Goal: Information Seeking & Learning: Learn about a topic

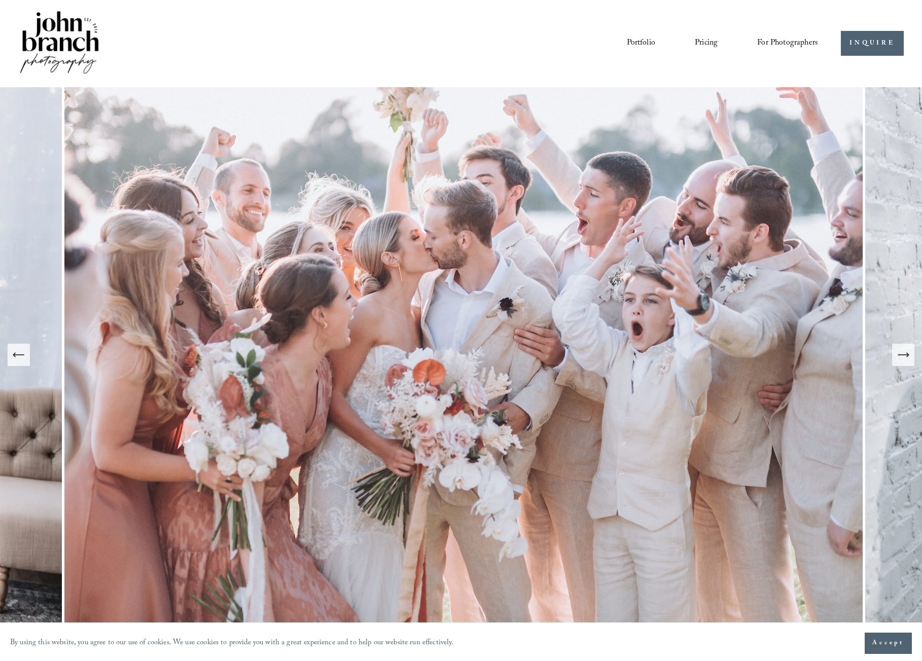
click at [650, 44] on link "Portfolio" at bounding box center [641, 43] width 28 height 17
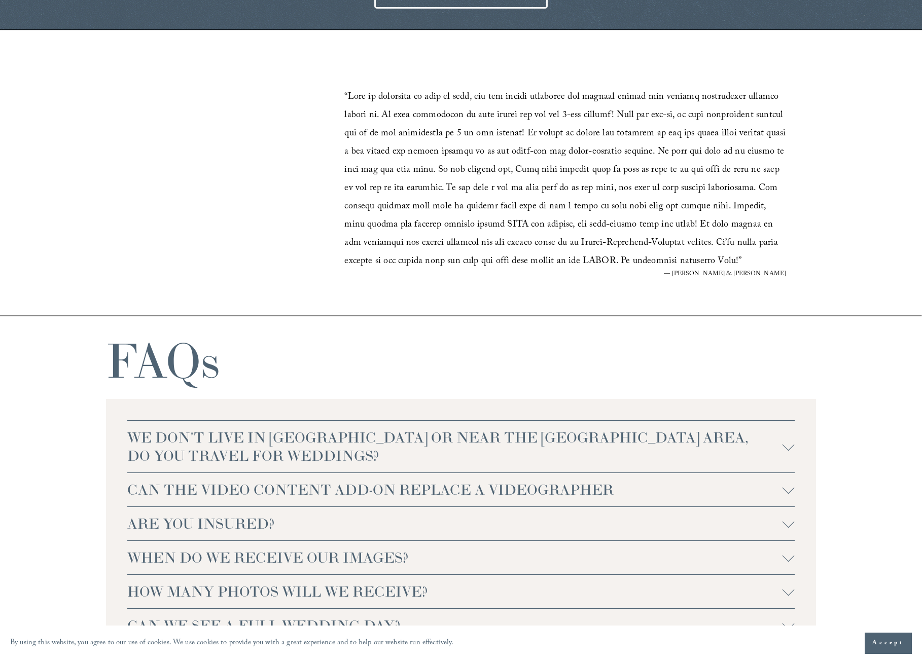
scroll to position [2080, 0]
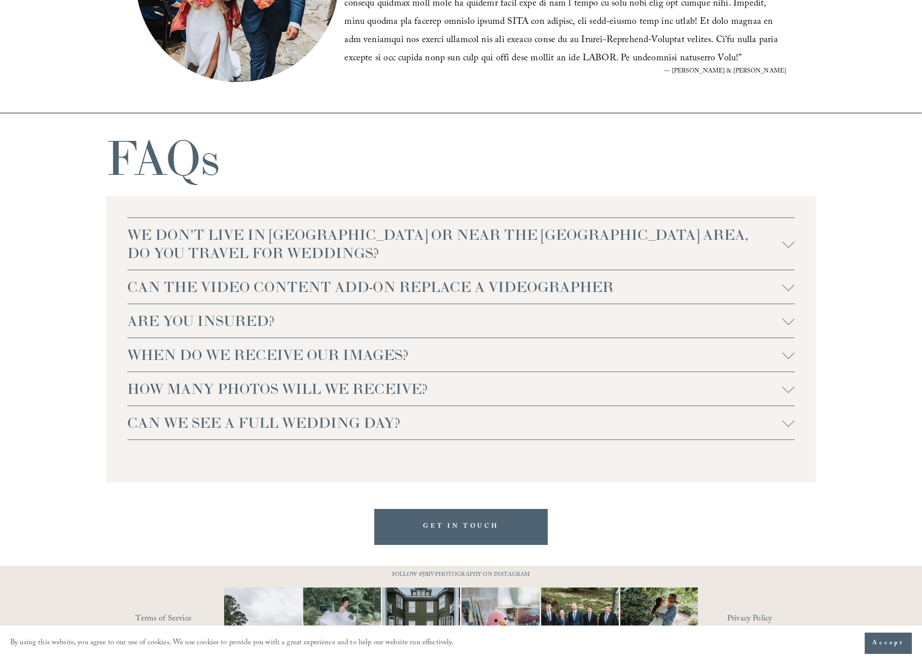
click at [297, 394] on span "HOW MANY PHOTOS WILL WE RECEIVE?" at bounding box center [454, 389] width 655 height 18
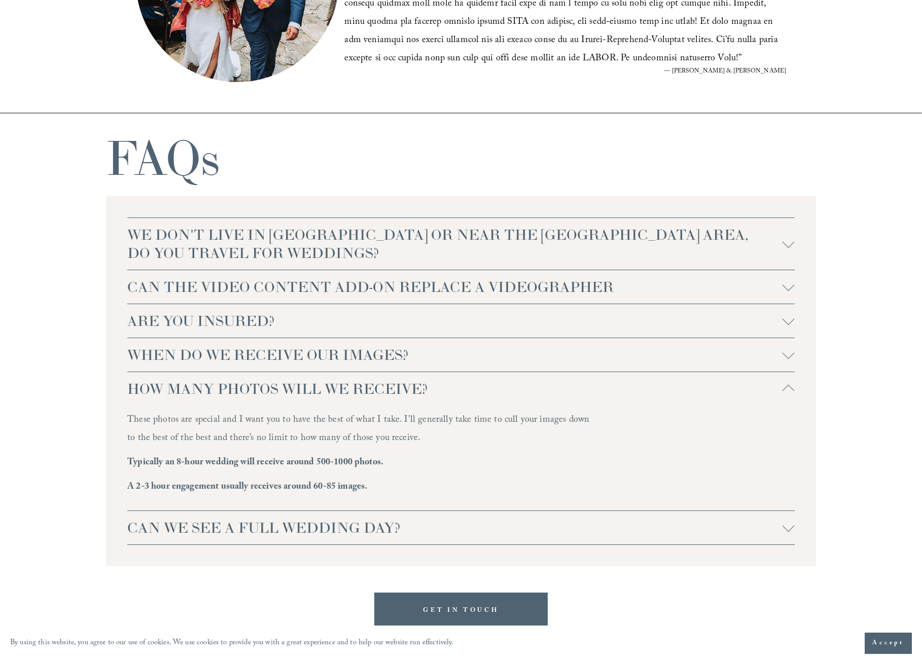
click at [297, 394] on span "HOW MANY PHOTOS WILL WE RECEIVE?" at bounding box center [454, 389] width 655 height 18
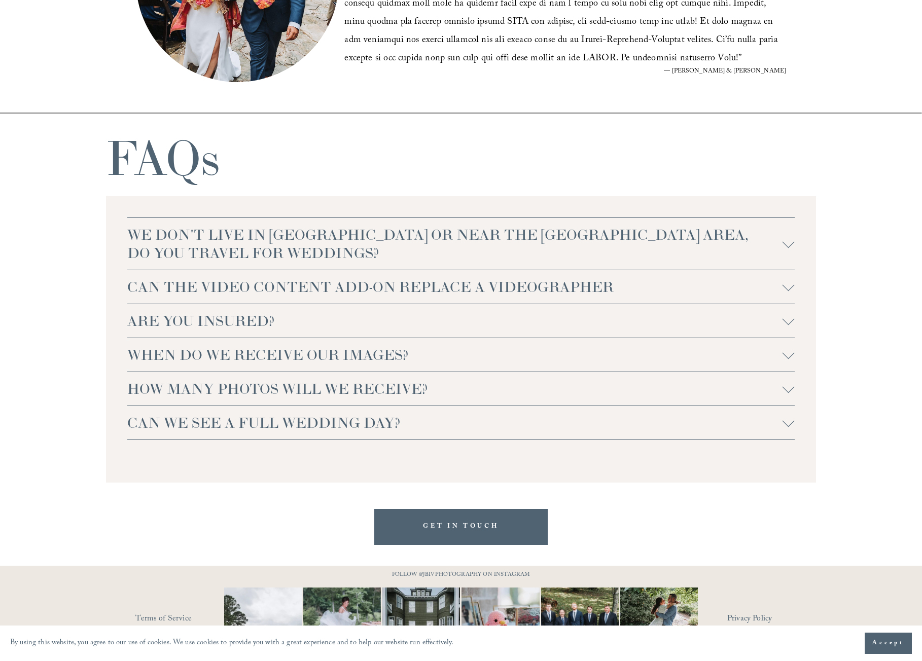
click at [294, 413] on button "CAN WE SEE A FULL WEDDING DAY?" at bounding box center [461, 422] width 668 height 33
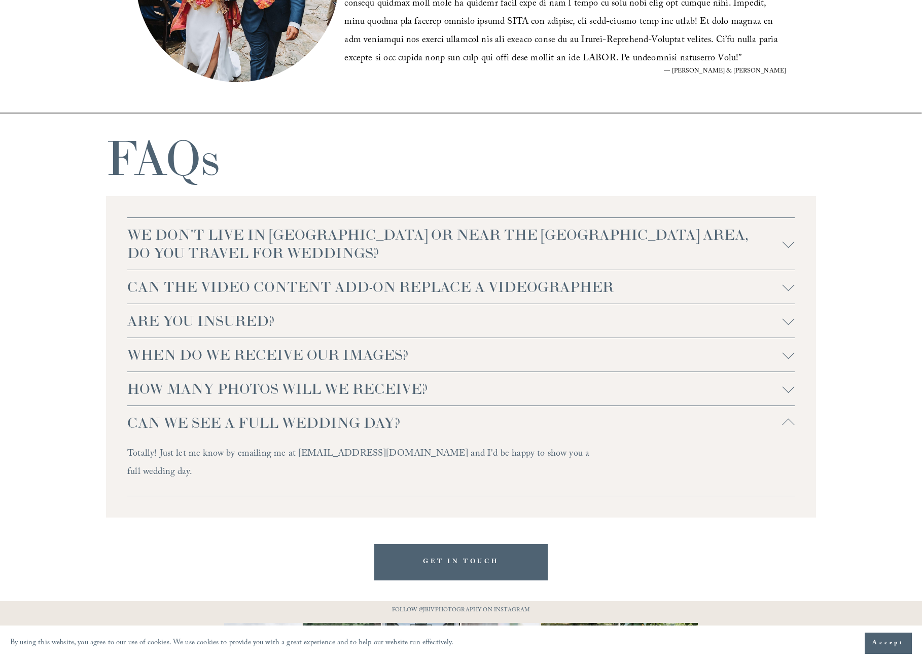
click at [294, 413] on button "CAN WE SEE A FULL WEDDING DAY?" at bounding box center [461, 422] width 668 height 33
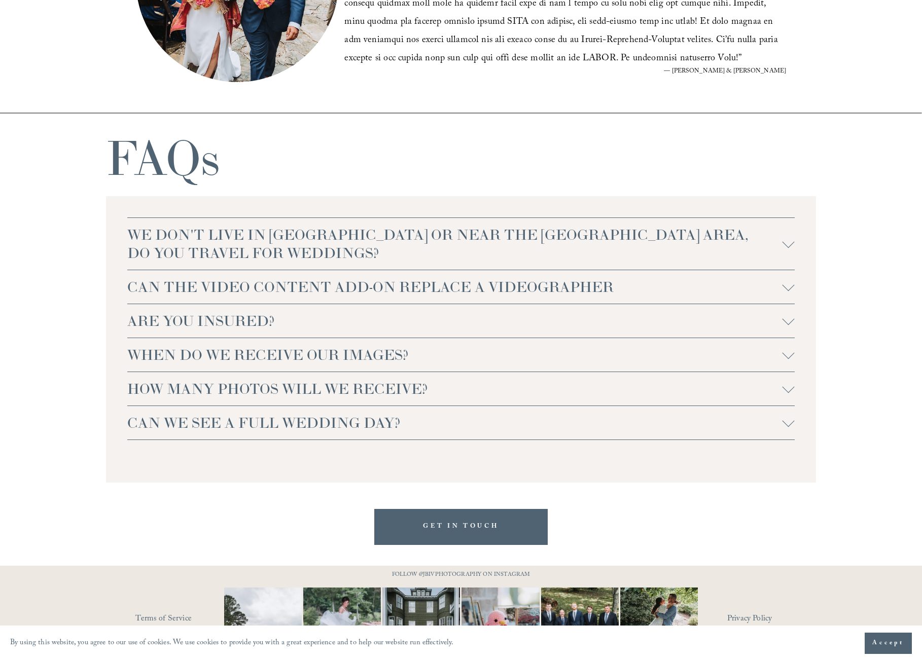
click at [311, 245] on span "WE DON'T LIVE IN NC OR NEAR THE RALEIGH AREA, DO YOU TRAVEL FOR WEDDINGS?" at bounding box center [454, 244] width 655 height 37
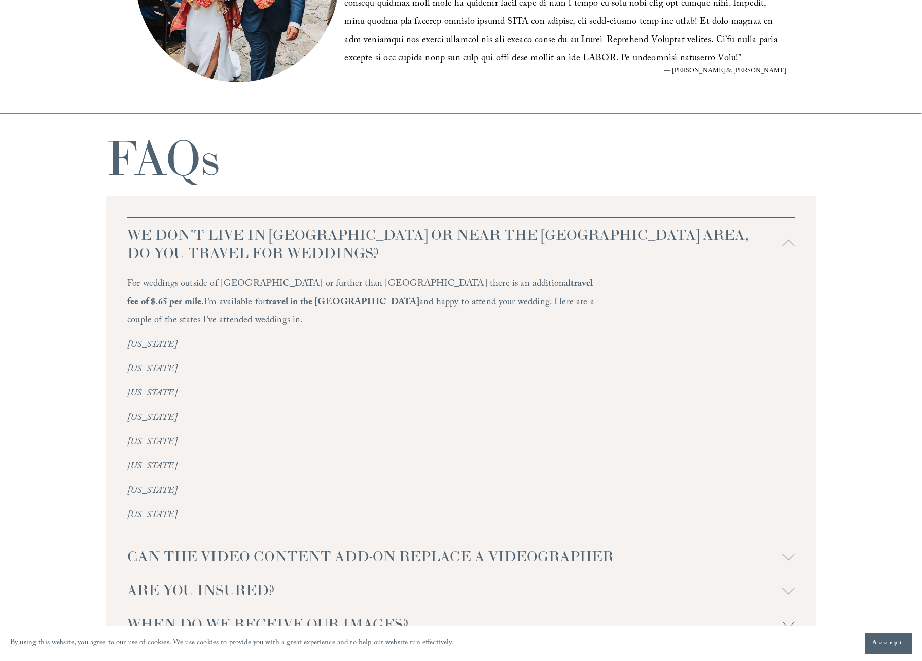
click at [311, 245] on span "WE DON'T LIVE IN NC OR NEAR THE RALEIGH AREA, DO YOU TRAVEL FOR WEDDINGS?" at bounding box center [454, 244] width 655 height 37
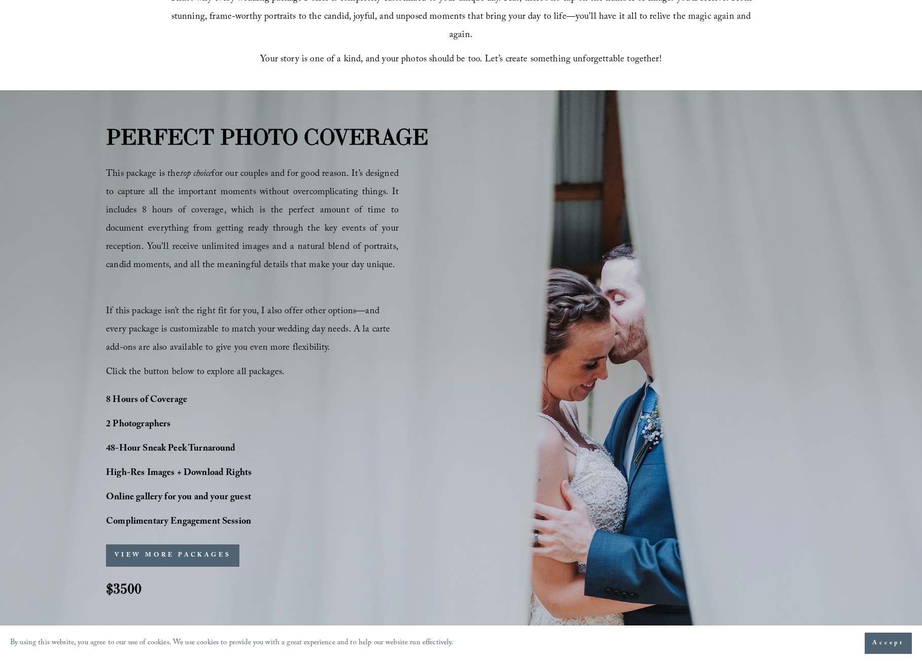
scroll to position [500, 0]
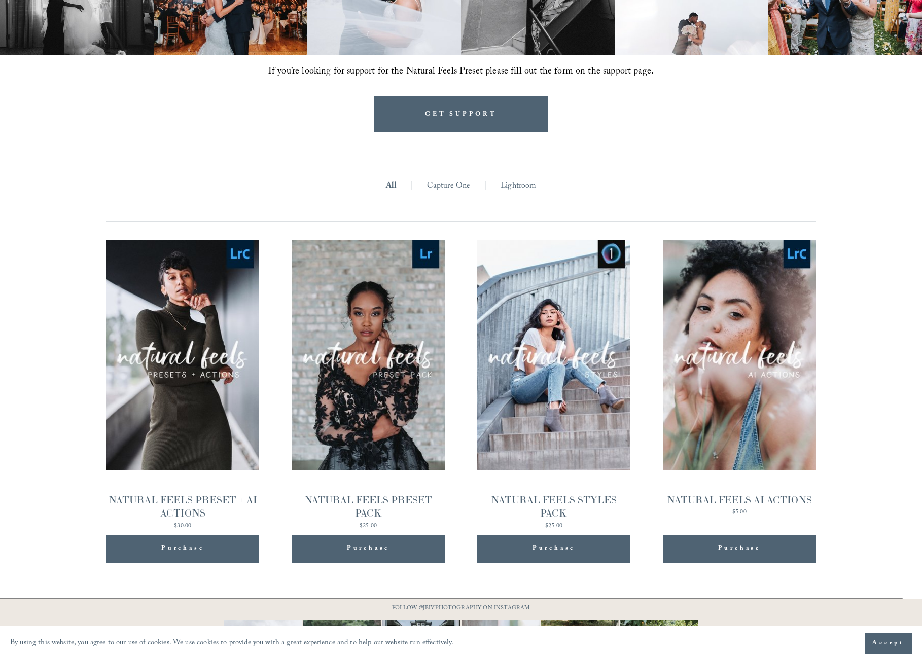
scroll to position [1031, 0]
